Goal: Ask a question

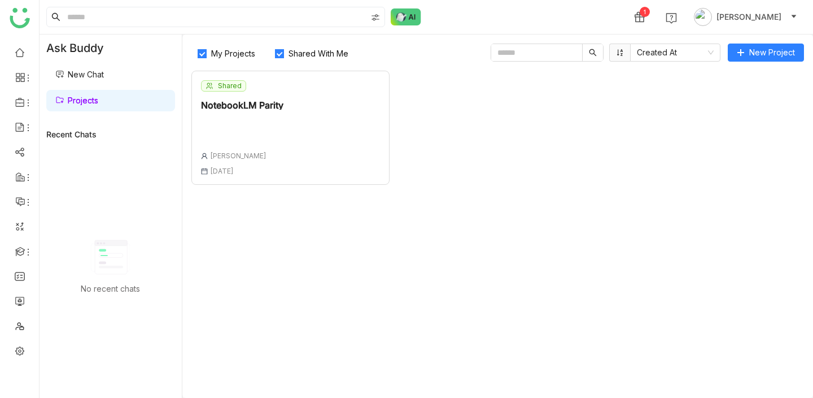
click at [351, 112] on div "Shared NotebookLM Parity [PERSON_NAME] [DATE]" at bounding box center [290, 128] width 198 height 114
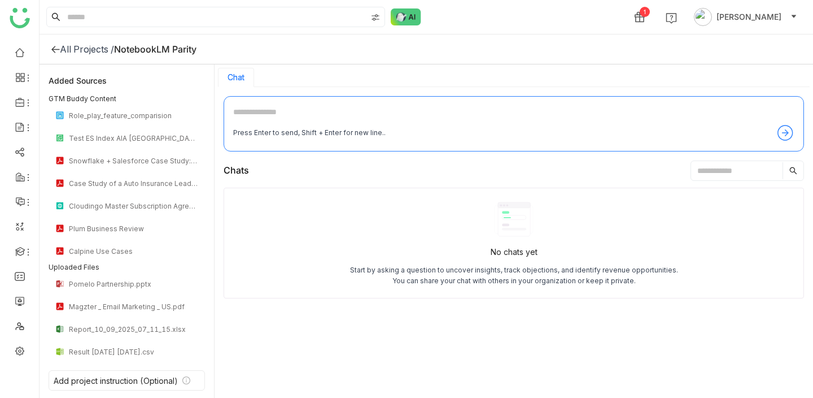
click at [54, 45] on icon at bounding box center [55, 49] width 9 height 9
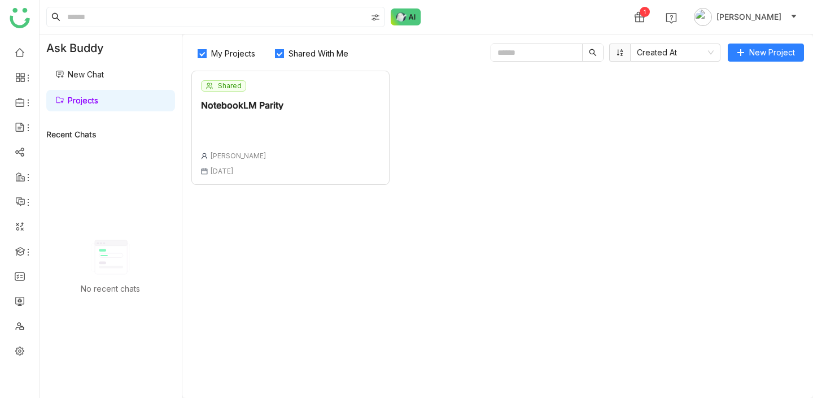
click at [299, 130] on div "Shared NotebookLM Parity [PERSON_NAME] [DATE]" at bounding box center [290, 128] width 198 height 114
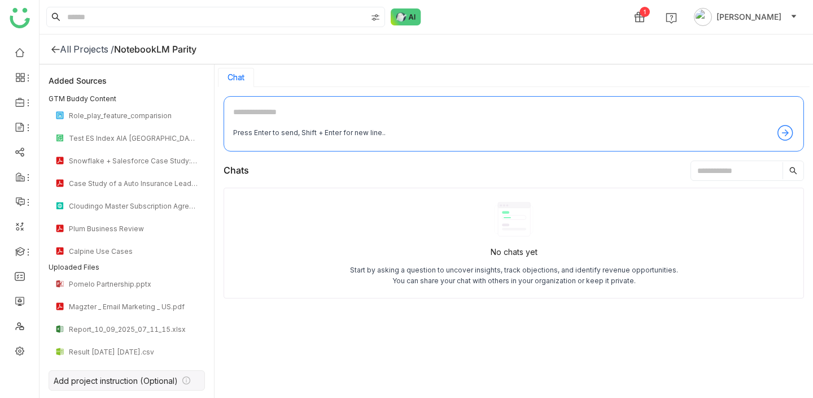
click at [111, 376] on div "Add project instruction (Optional)" at bounding box center [116, 381] width 124 height 10
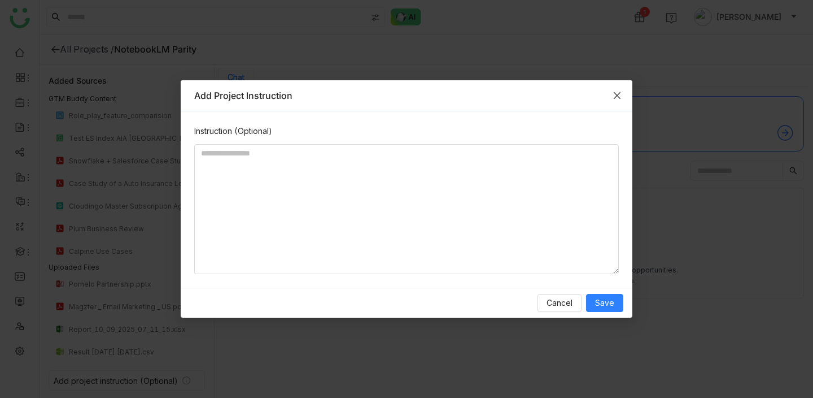
click at [616, 91] on icon "Close" at bounding box center [617, 95] width 9 height 9
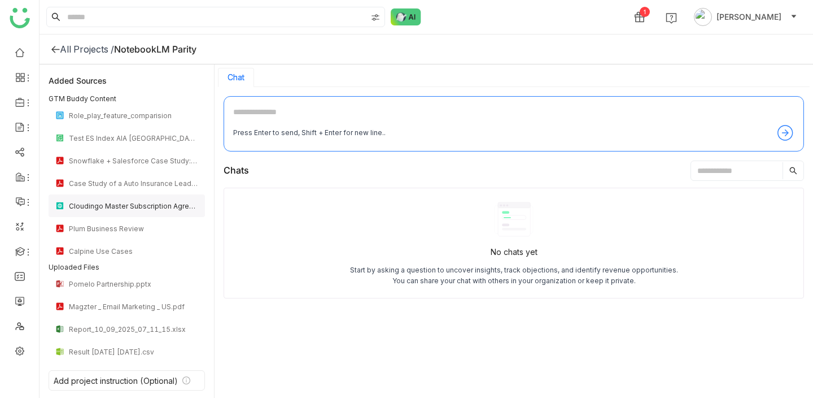
click at [102, 200] on div "Cloudingo Master Subscription Agreement New" at bounding box center [127, 205] width 156 height 23
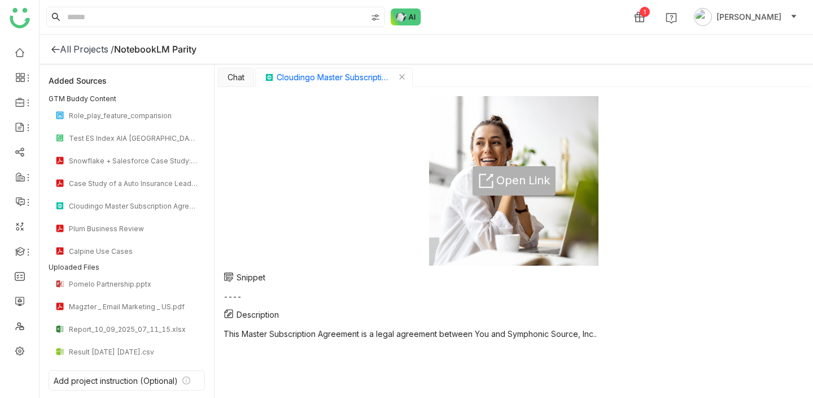
click at [507, 181] on span "Open Link" at bounding box center [523, 181] width 54 height 18
click at [243, 70] on div "Chat" at bounding box center [236, 77] width 36 height 19
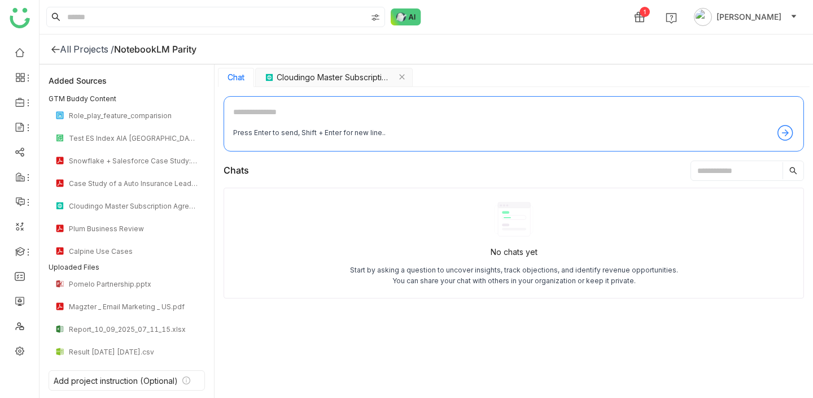
click at [314, 111] on textarea at bounding box center [513, 115] width 561 height 18
type textarea "**********"
